Goal: Navigation & Orientation: Find specific page/section

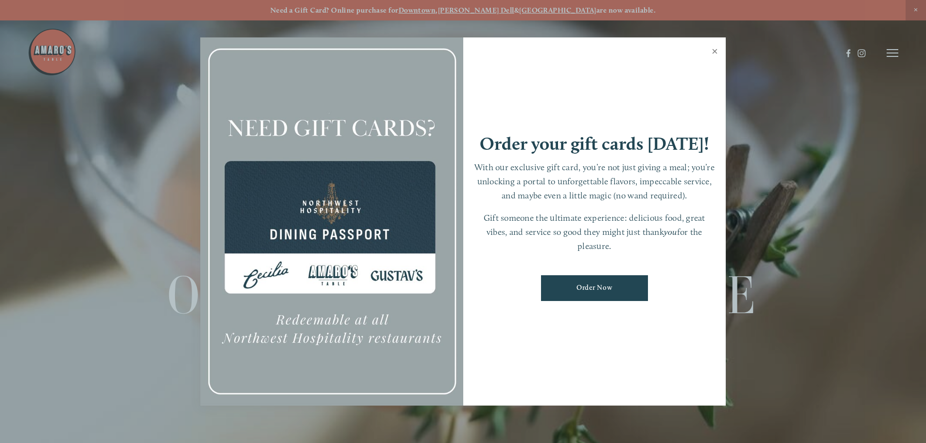
click at [716, 50] on link "Close" at bounding box center [714, 52] width 19 height 27
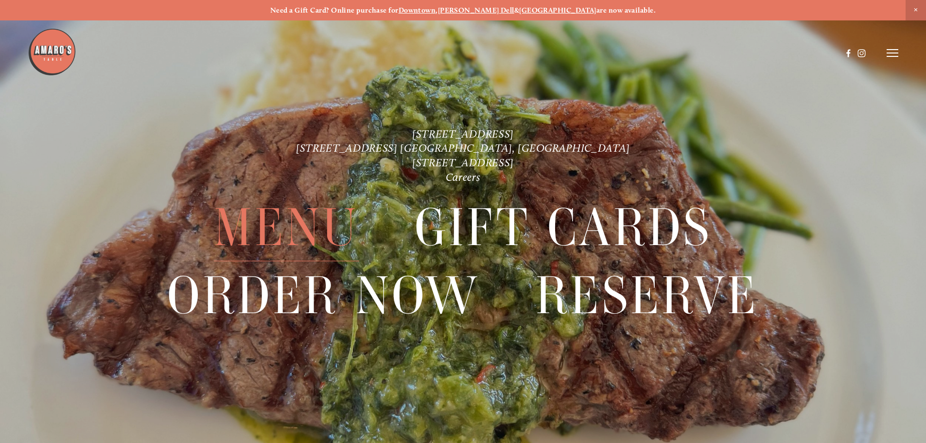
click at [305, 225] on span "Menu" at bounding box center [286, 227] width 145 height 67
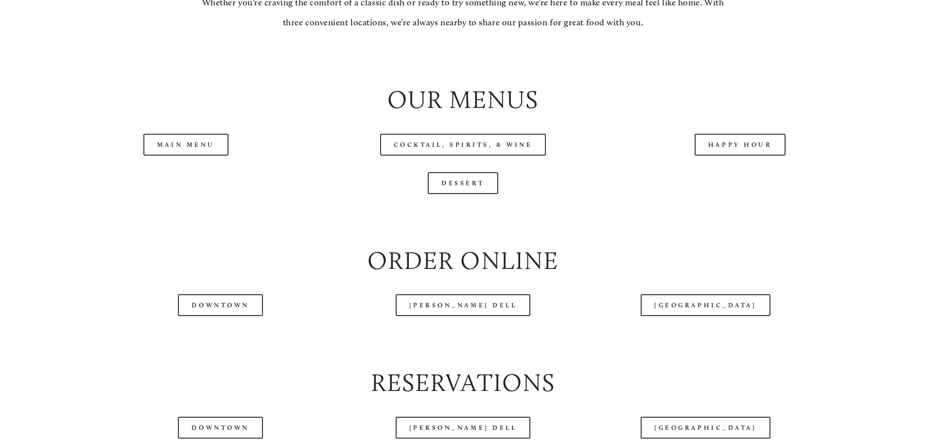
scroll to position [1069, 0]
click at [198, 155] on link "Main Menu" at bounding box center [185, 144] width 85 height 22
